Goal: Register for event/course

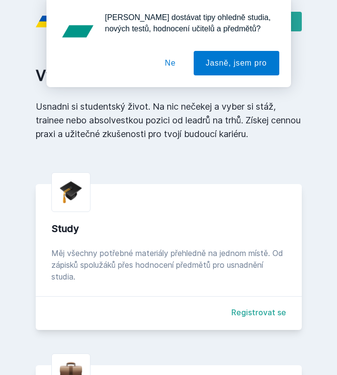
click at [171, 59] on button "Ne" at bounding box center [170, 63] width 35 height 24
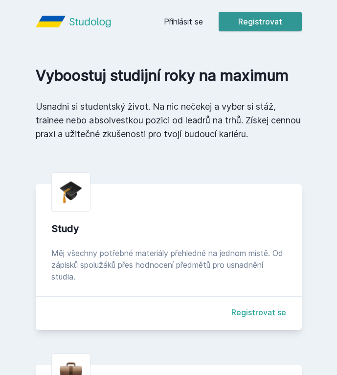
click at [264, 12] on button "Registrovat" at bounding box center [260, 22] width 83 height 20
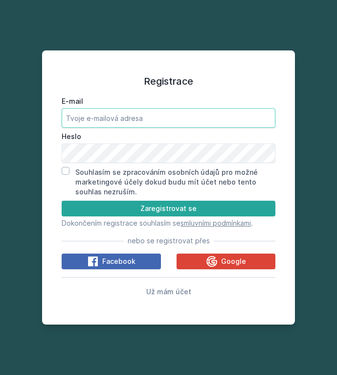
click at [89, 116] on input "E-mail" at bounding box center [169, 118] width 214 height 20
type input "[EMAIL_ADDRESS][DOMAIN_NAME]"
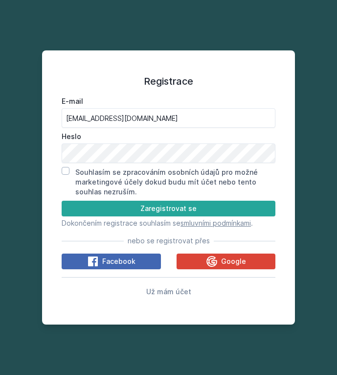
click at [68, 172] on input "Souhlasím se zpracováním osobních údajů pro možné marketingové účely dokud budu…" at bounding box center [66, 171] width 8 height 8
checkbox input "true"
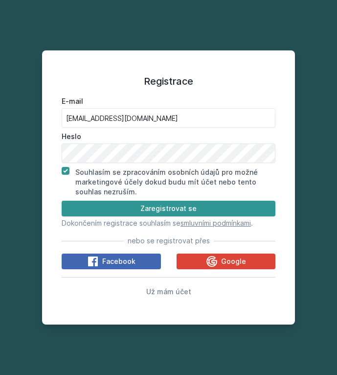
click at [76, 206] on button "Zaregistrovat se" at bounding box center [169, 209] width 214 height 16
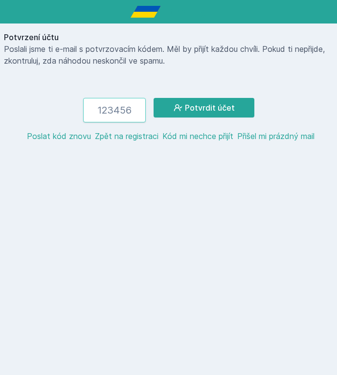
paste input "491173"
type input "491173"
click at [204, 108] on button "Potvrdit účet" at bounding box center [204, 108] width 101 height 20
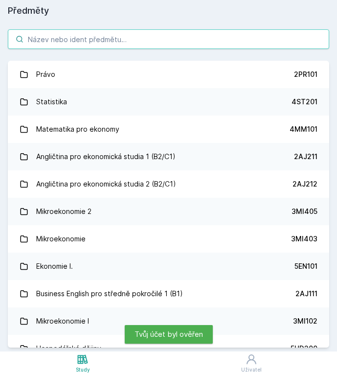
click at [84, 37] on input "search" at bounding box center [169, 39] width 322 height 20
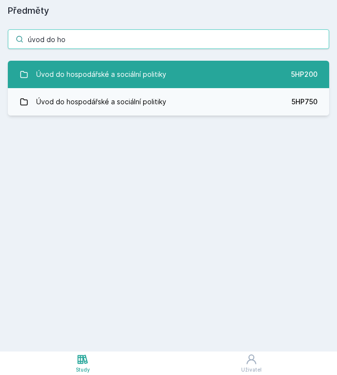
type input "úvod do ho"
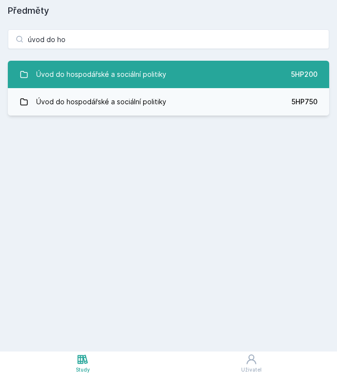
click at [104, 63] on link "Úvod do hospodářské a sociální politiky 5HP200" at bounding box center [169, 74] width 322 height 27
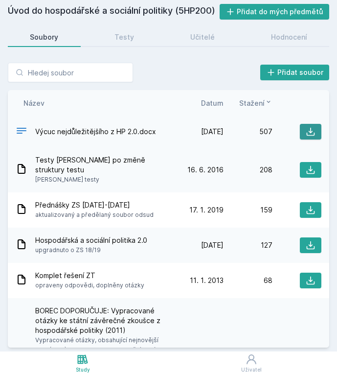
click at [313, 133] on icon at bounding box center [311, 132] width 10 height 10
